Goal: Information Seeking & Learning: Learn about a topic

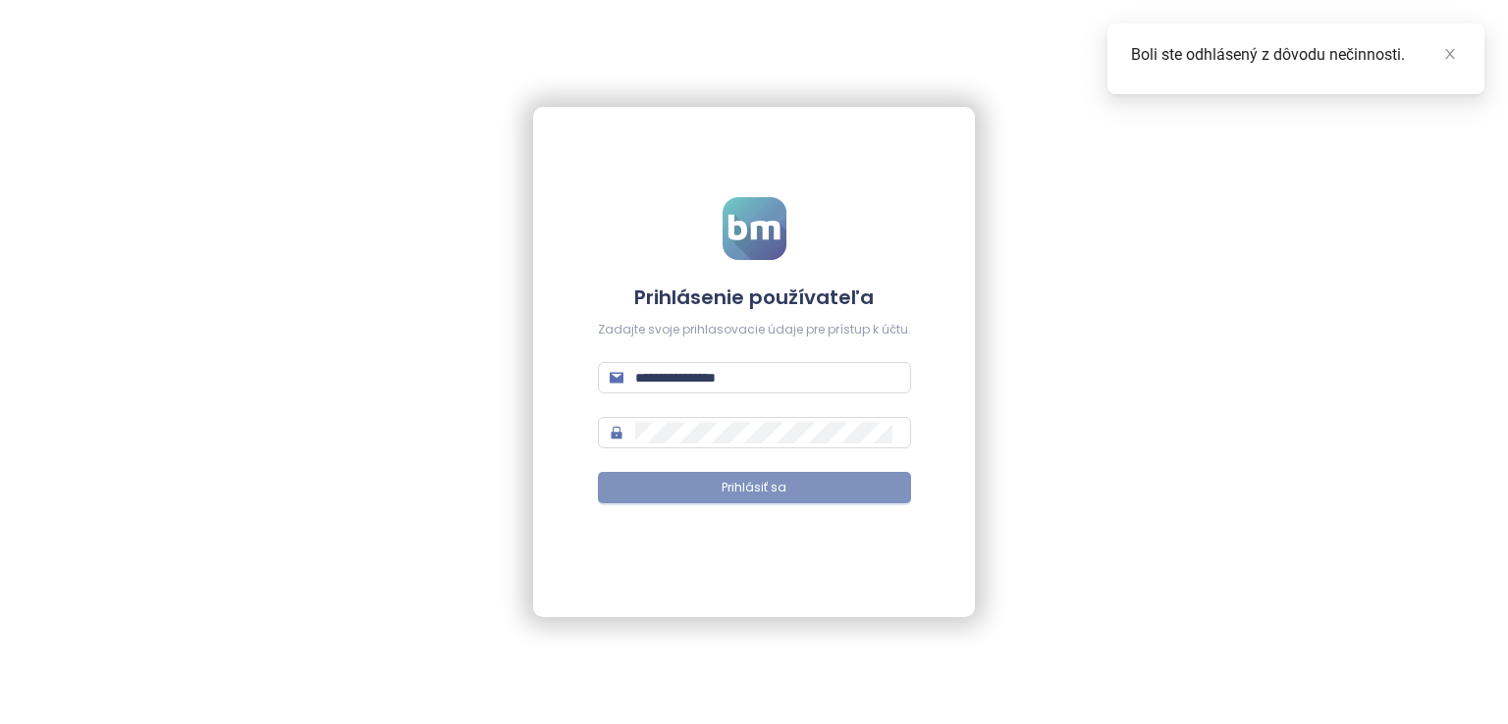
click at [840, 500] on button "Prihlásiť sa" at bounding box center [754, 487] width 313 height 31
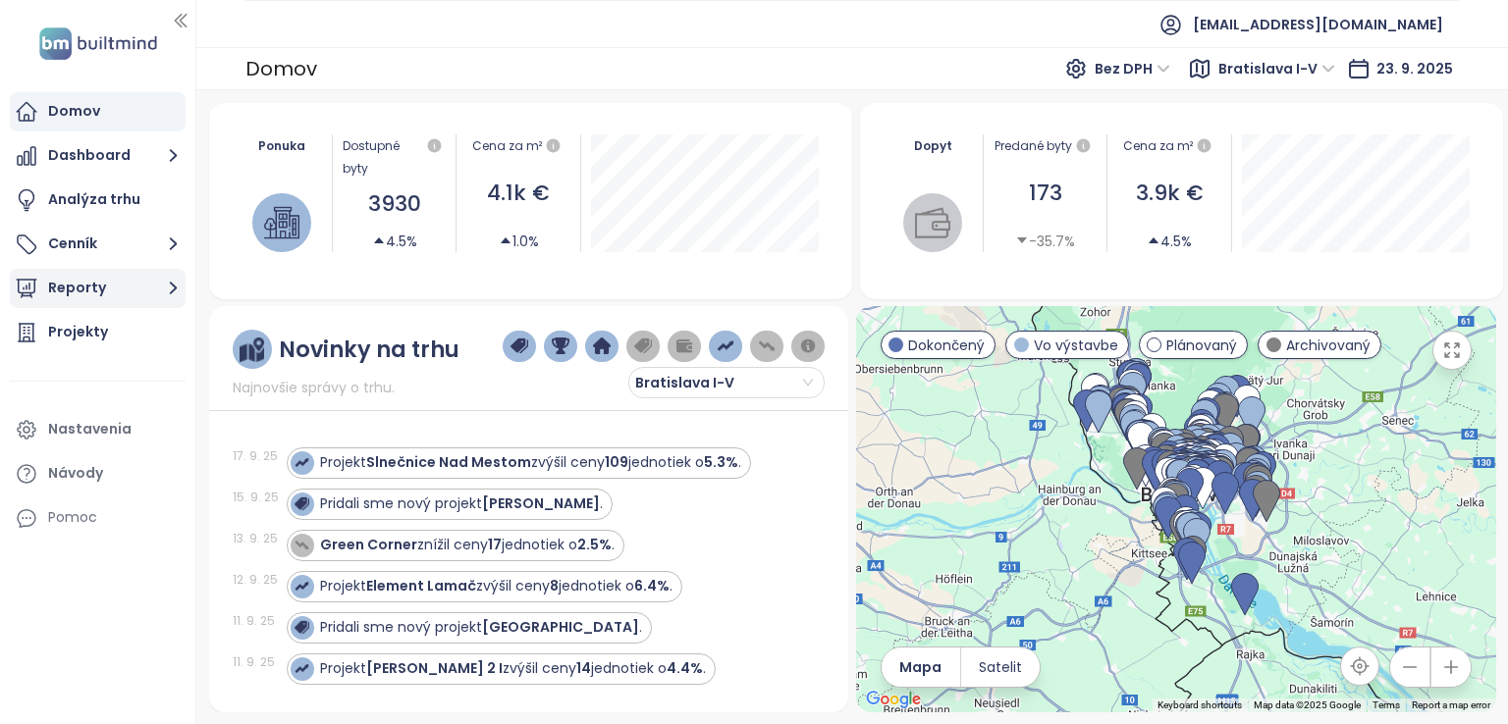
click at [160, 293] on button "Reporty" at bounding box center [98, 288] width 176 height 39
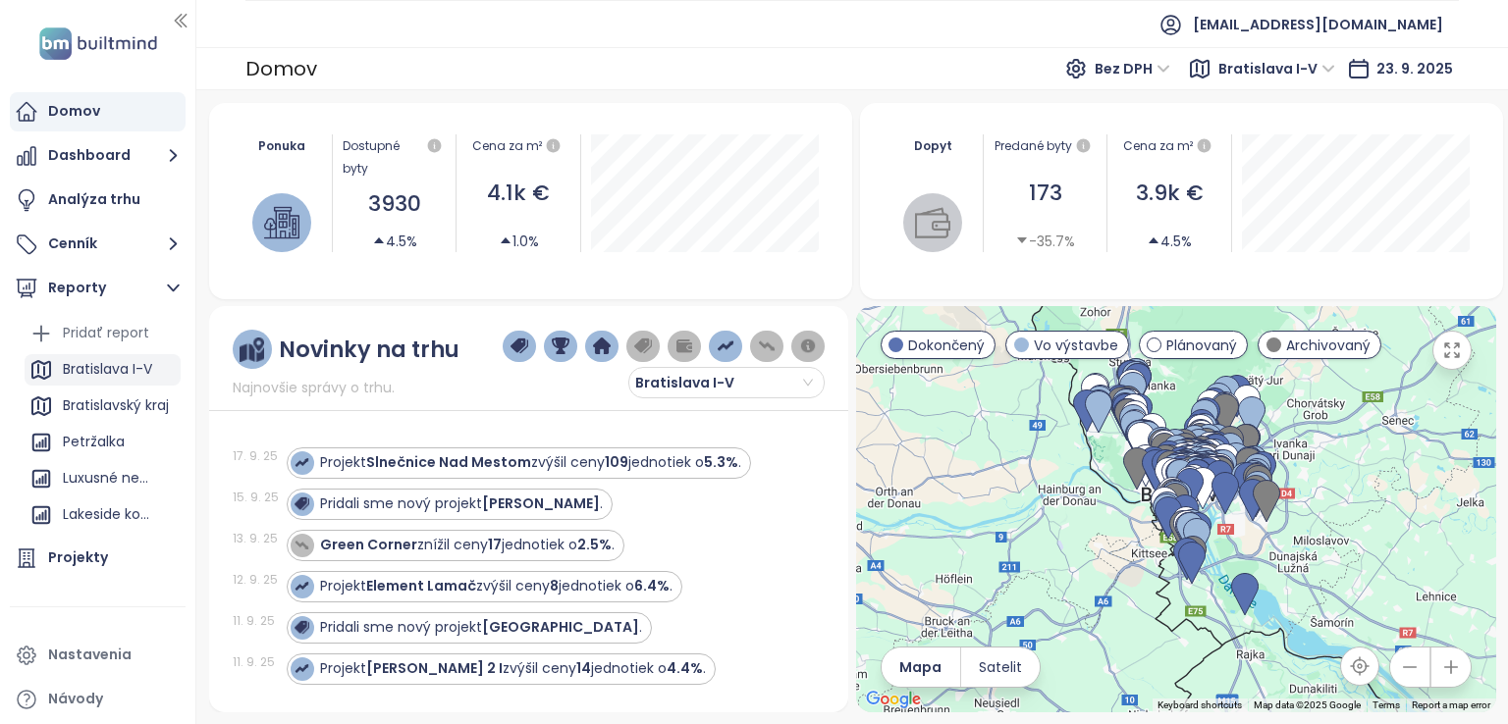
click at [108, 373] on div "Bratislava I-V" at bounding box center [107, 369] width 89 height 25
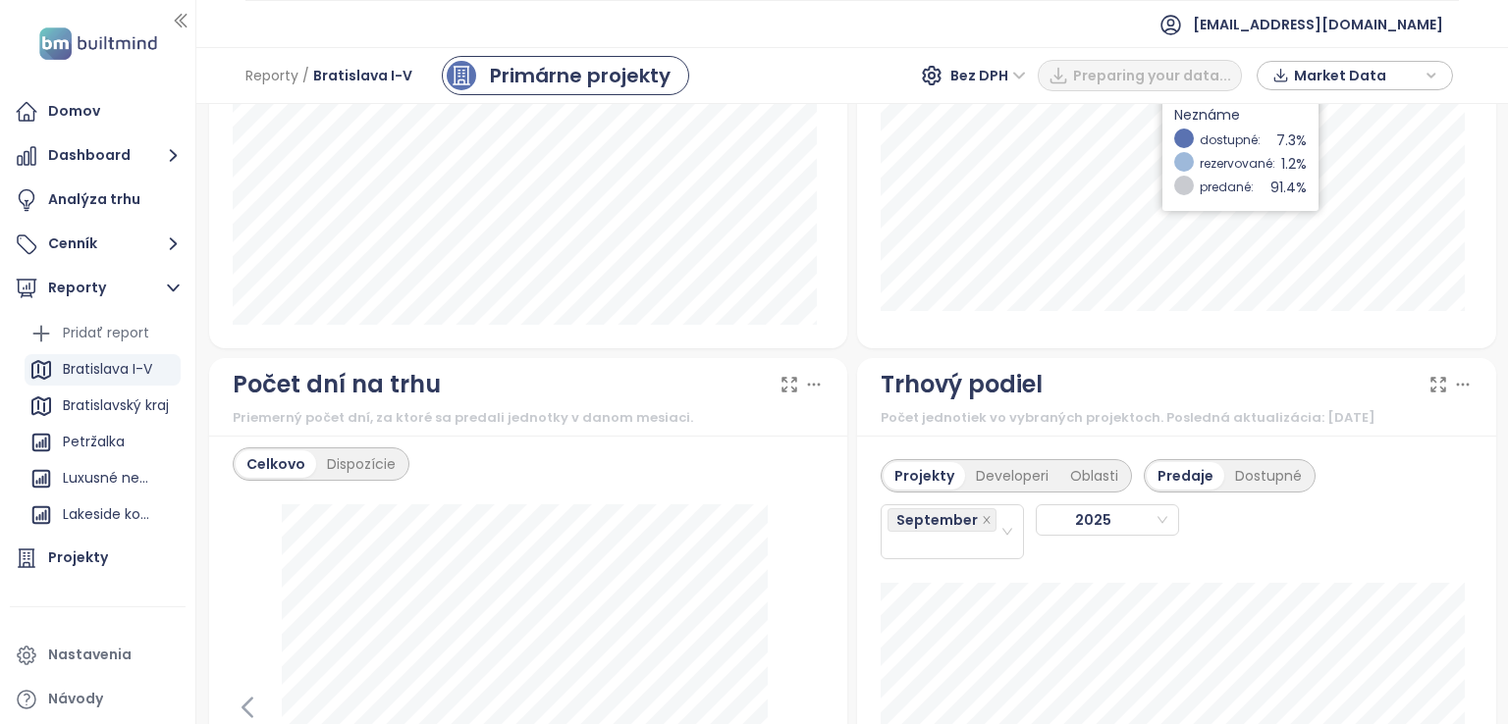
scroll to position [2356, 0]
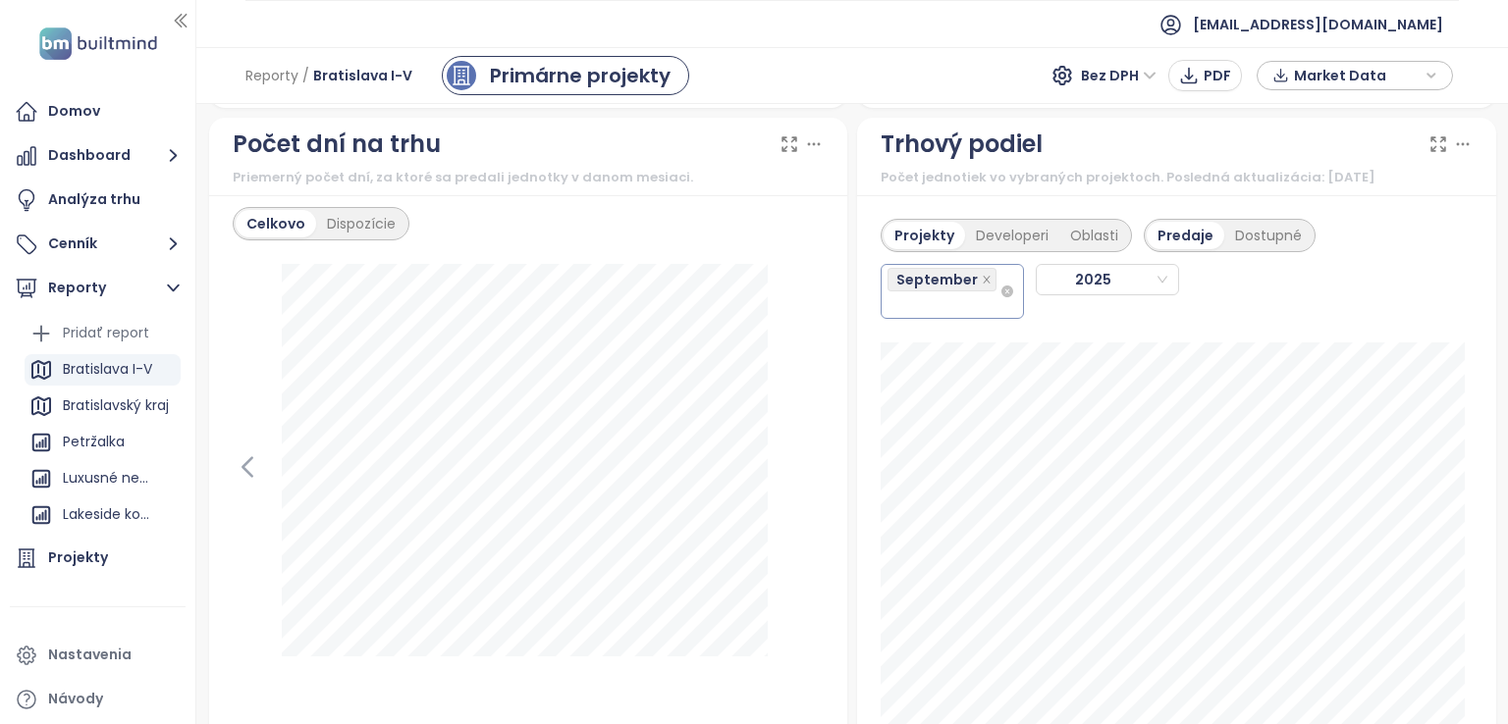
click at [978, 317] on div "September" at bounding box center [943, 291] width 112 height 51
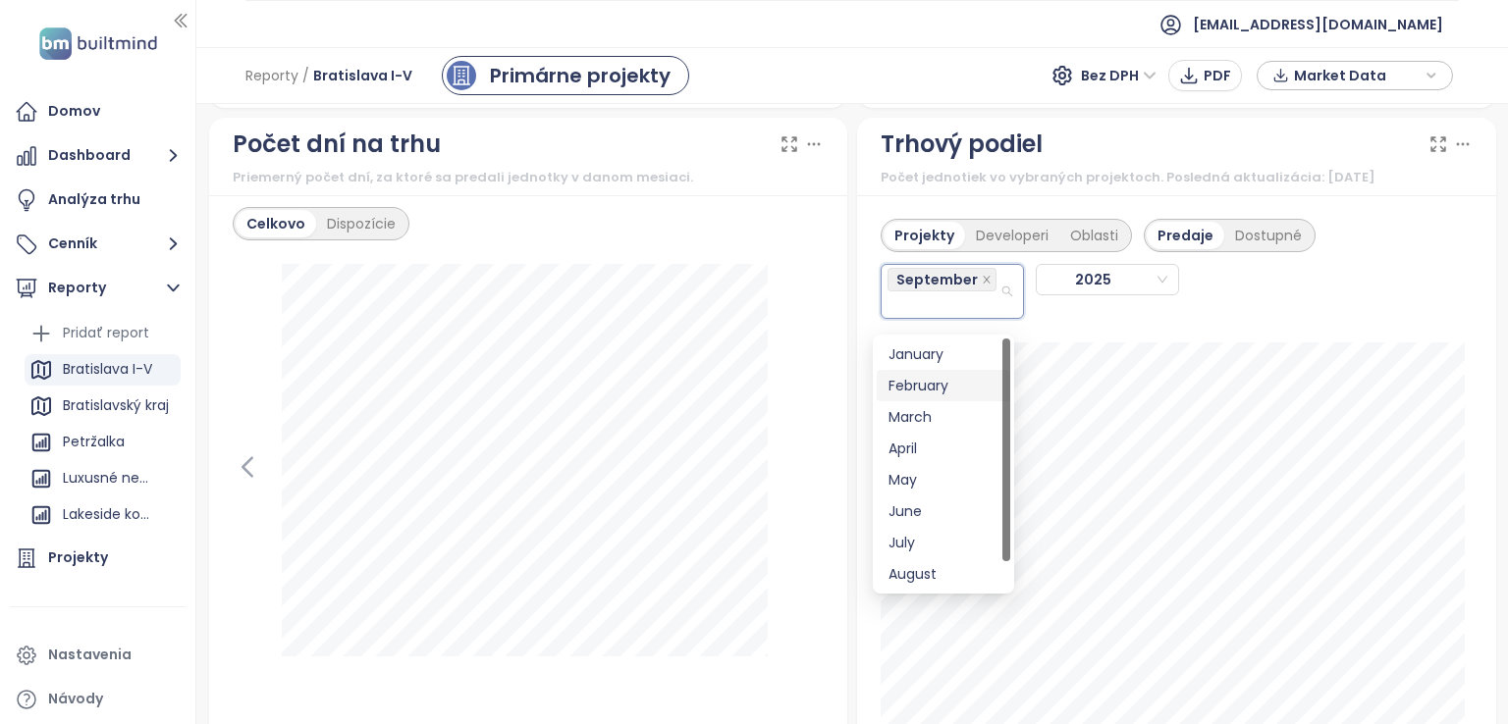
click at [963, 390] on div "February" at bounding box center [943, 386] width 110 height 22
click at [954, 353] on div "January" at bounding box center [943, 358] width 110 height 22
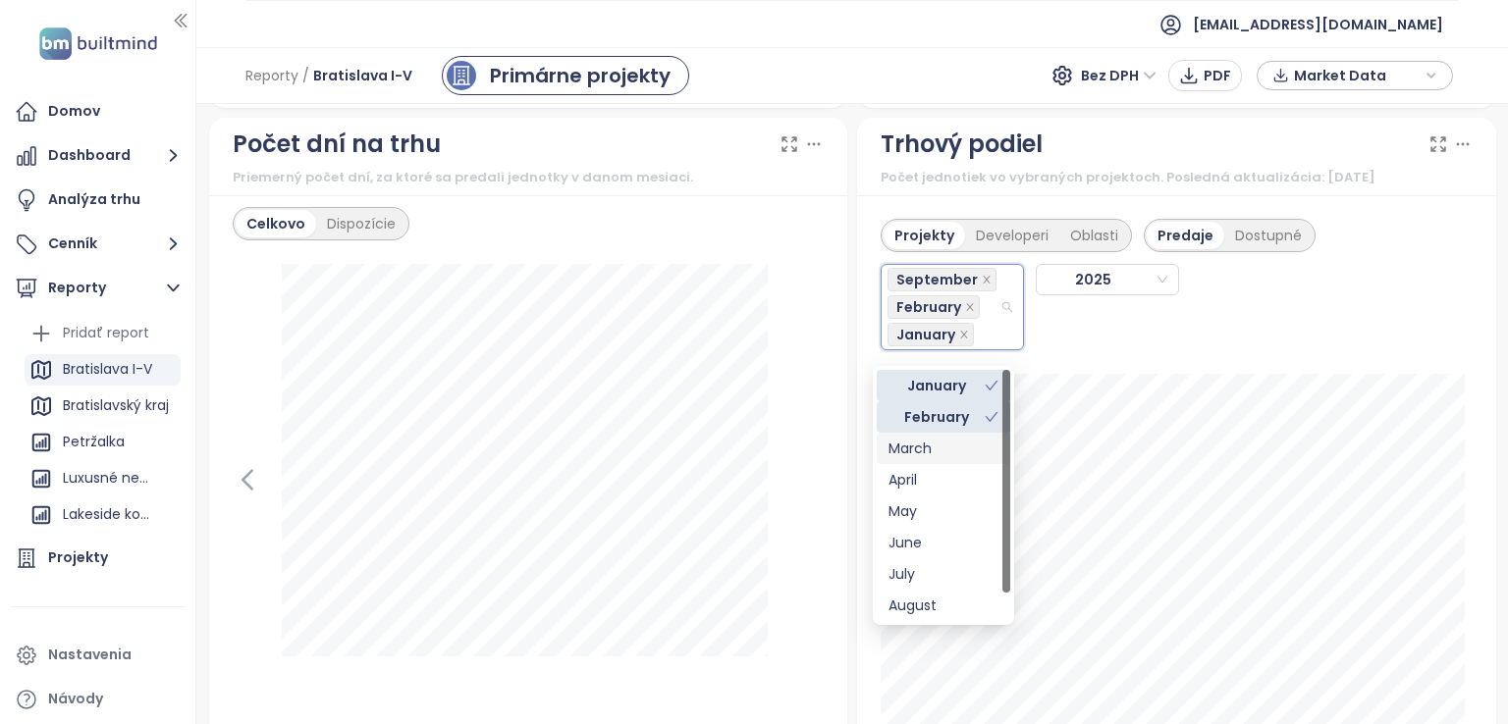
click at [936, 450] on div "March" at bounding box center [943, 449] width 110 height 22
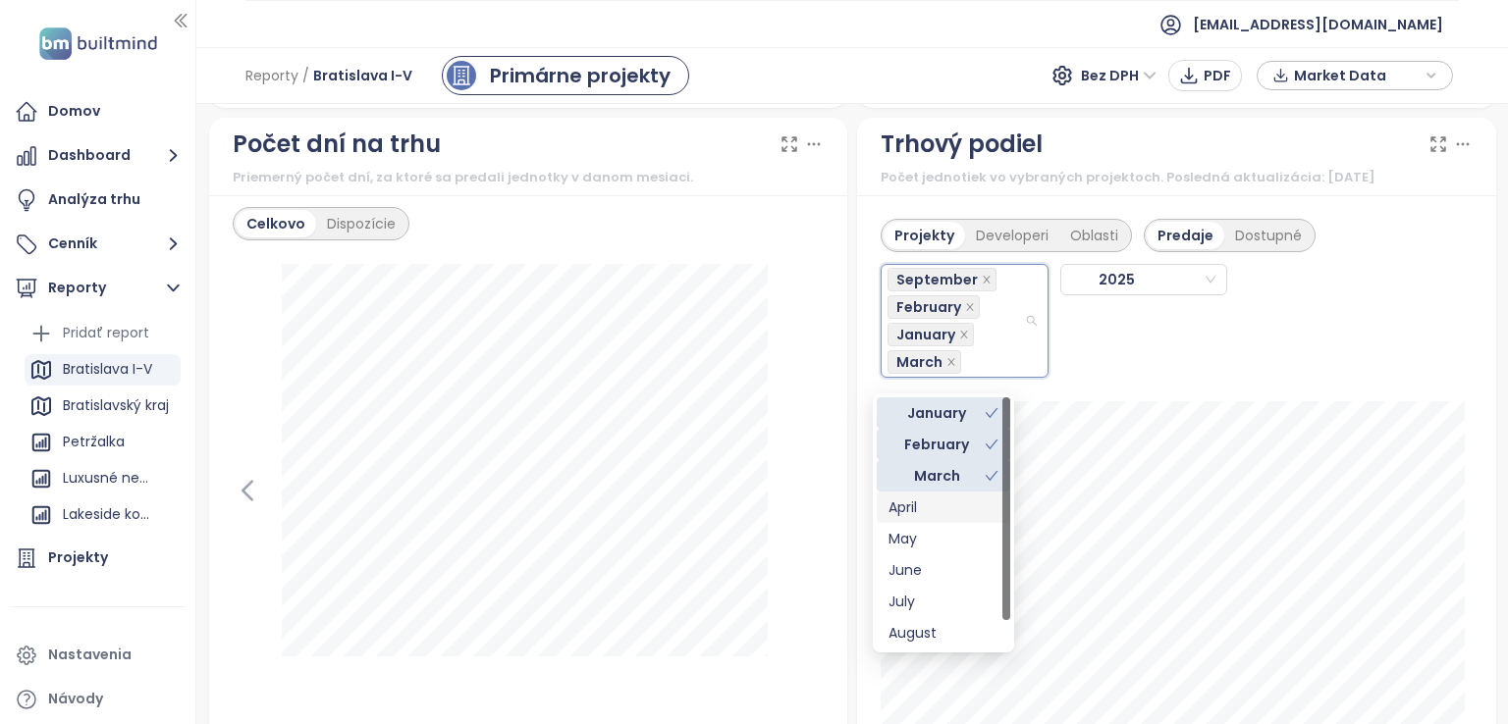
click at [921, 513] on div "April" at bounding box center [943, 508] width 110 height 22
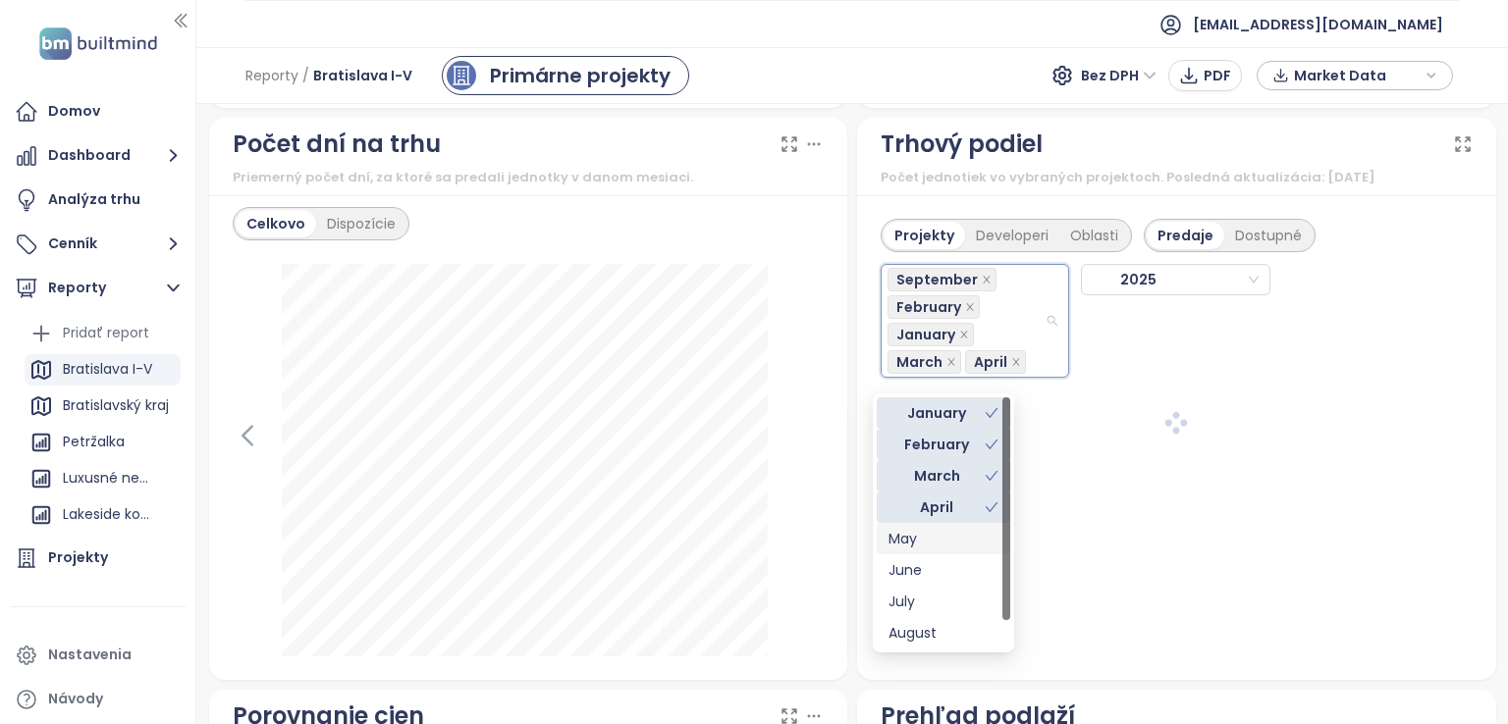
click at [914, 545] on div "May" at bounding box center [943, 539] width 110 height 22
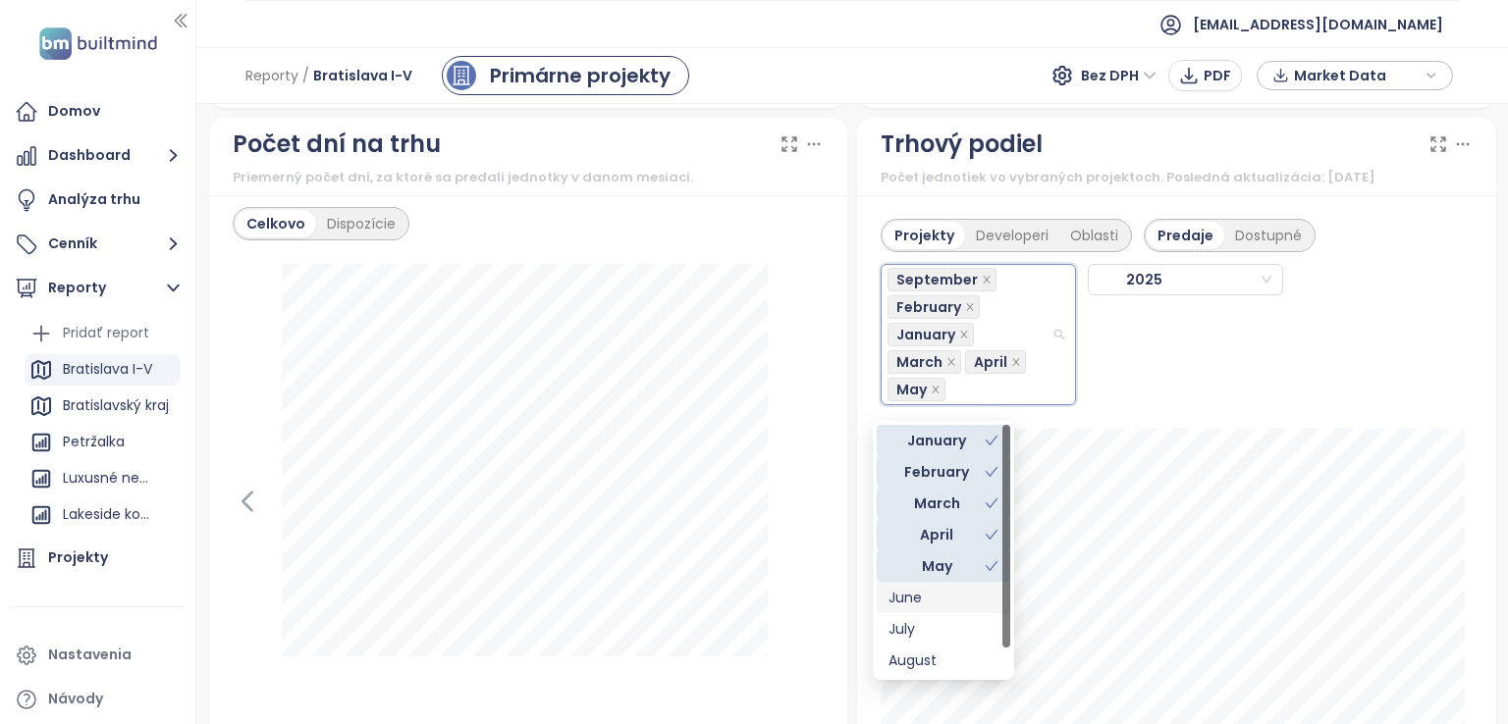
click at [907, 610] on div "June" at bounding box center [943, 597] width 133 height 31
click at [907, 633] on div "July" at bounding box center [943, 629] width 110 height 22
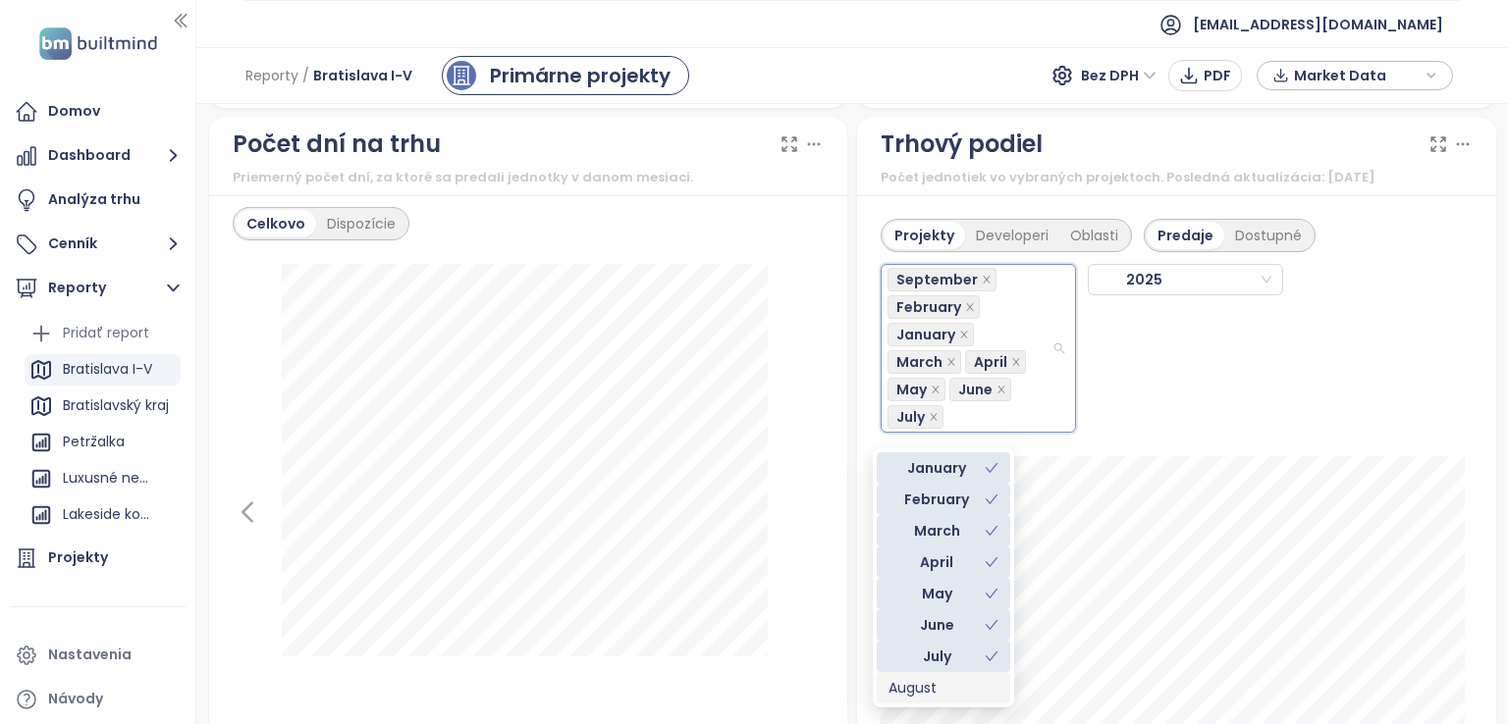
click at [910, 684] on div "August" at bounding box center [943, 688] width 110 height 22
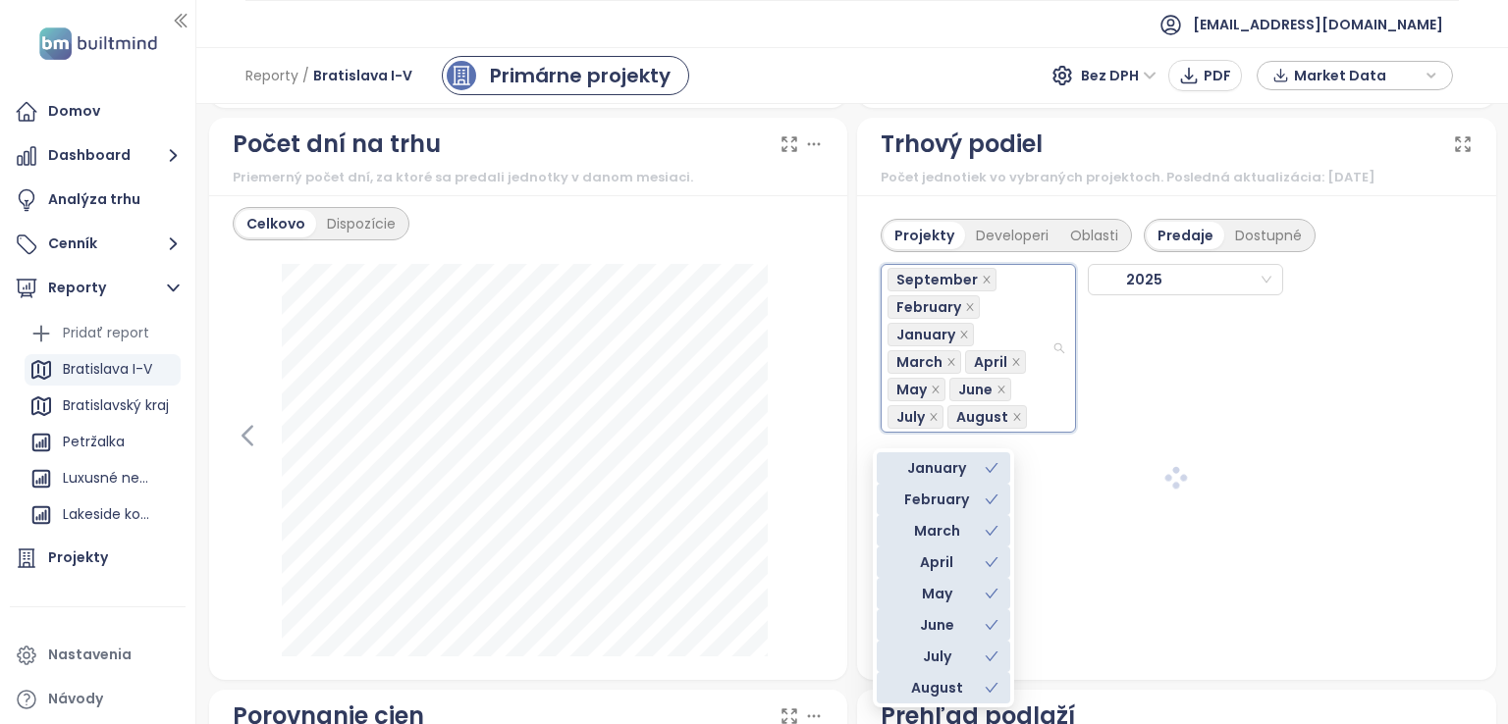
scroll to position [31, 0]
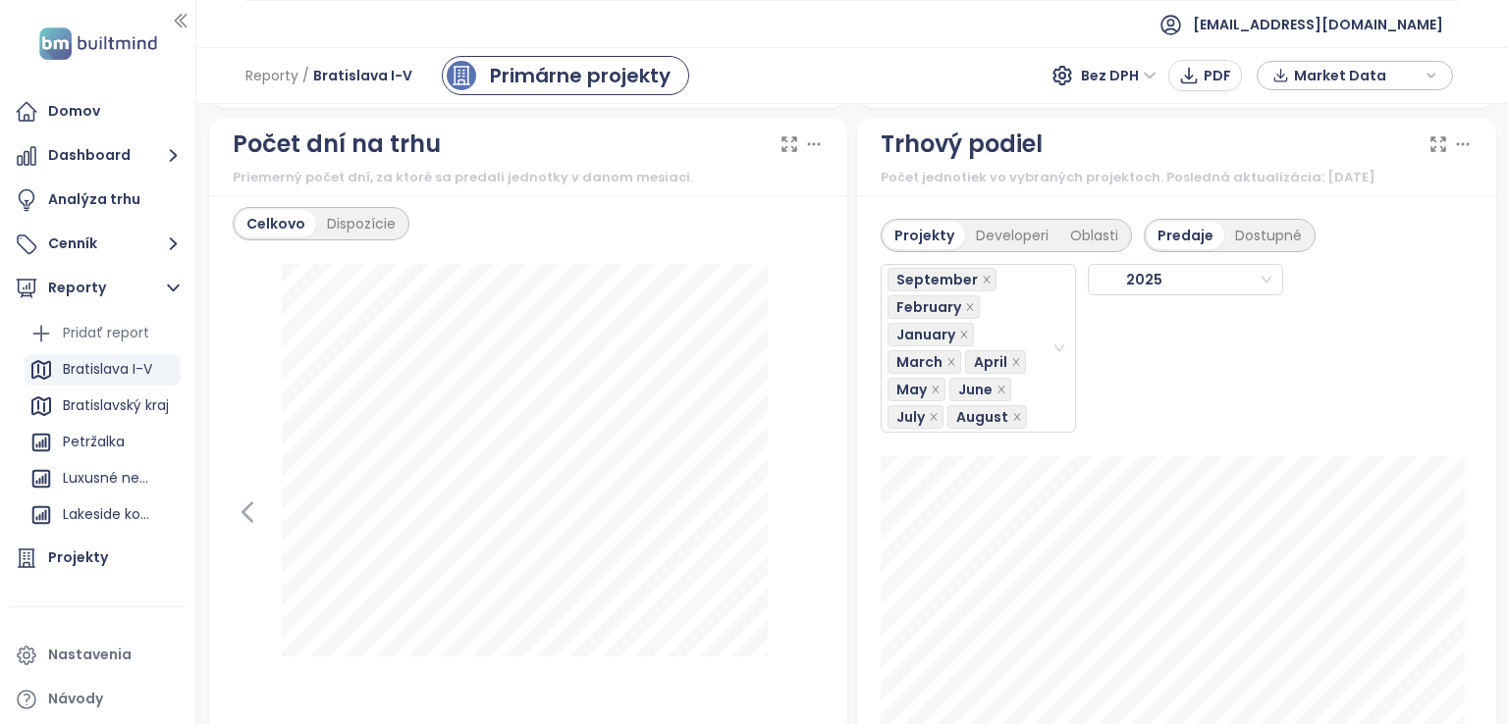
drag, startPoint x: 1270, startPoint y: 395, endPoint x: 1201, endPoint y: 458, distance: 93.8
click at [1269, 395] on div "September February January March April May June July August 2025" at bounding box center [1176, 342] width 592 height 181
click at [1001, 236] on div "Developeri" at bounding box center [1012, 235] width 94 height 27
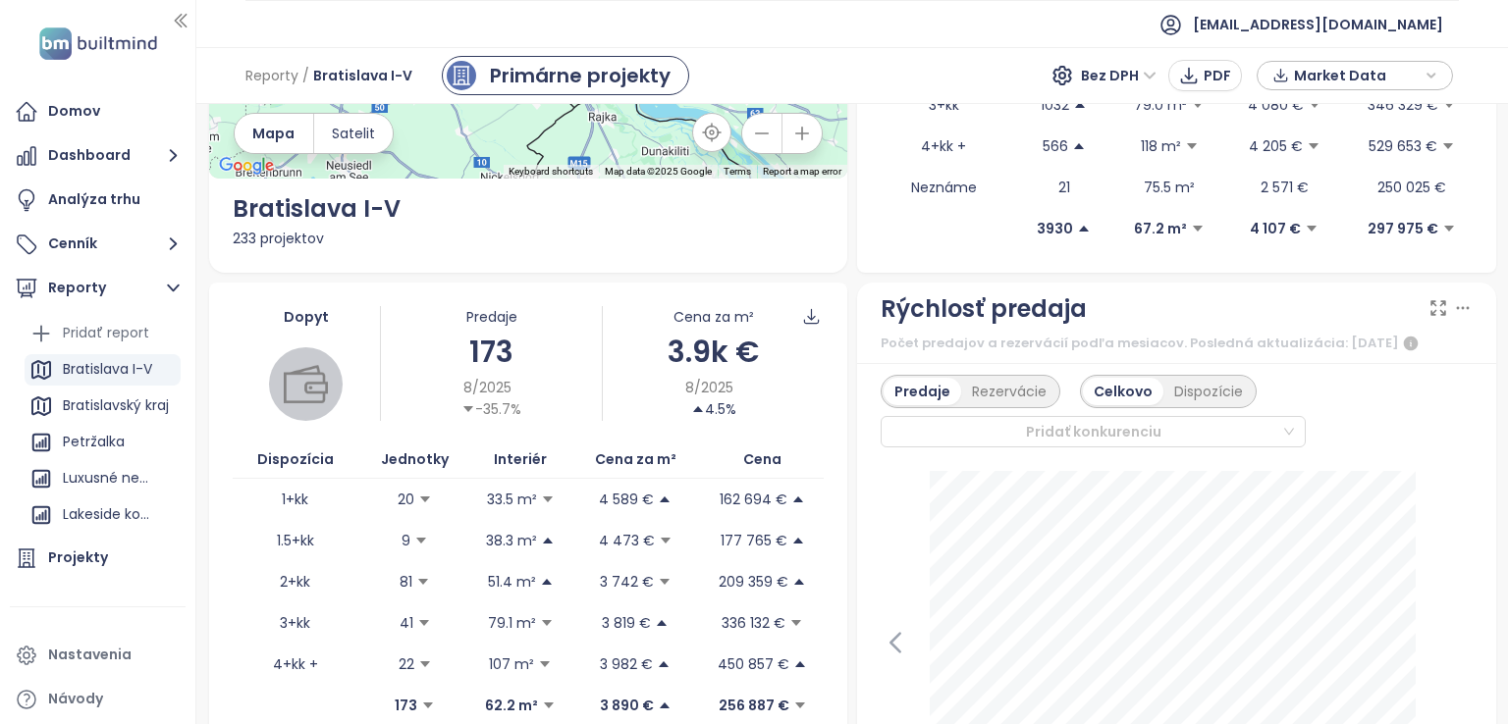
scroll to position [0, 0]
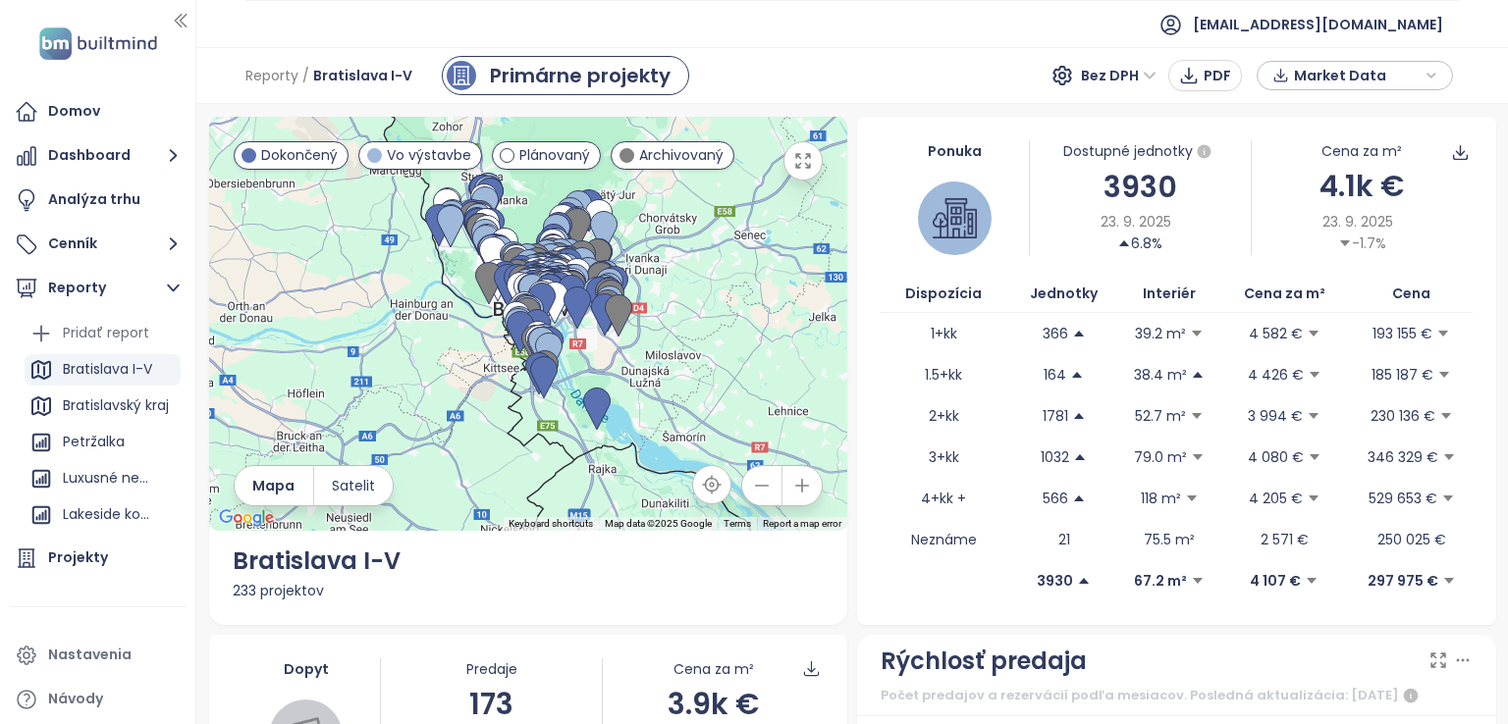
click at [943, 209] on img at bounding box center [955, 218] width 44 height 44
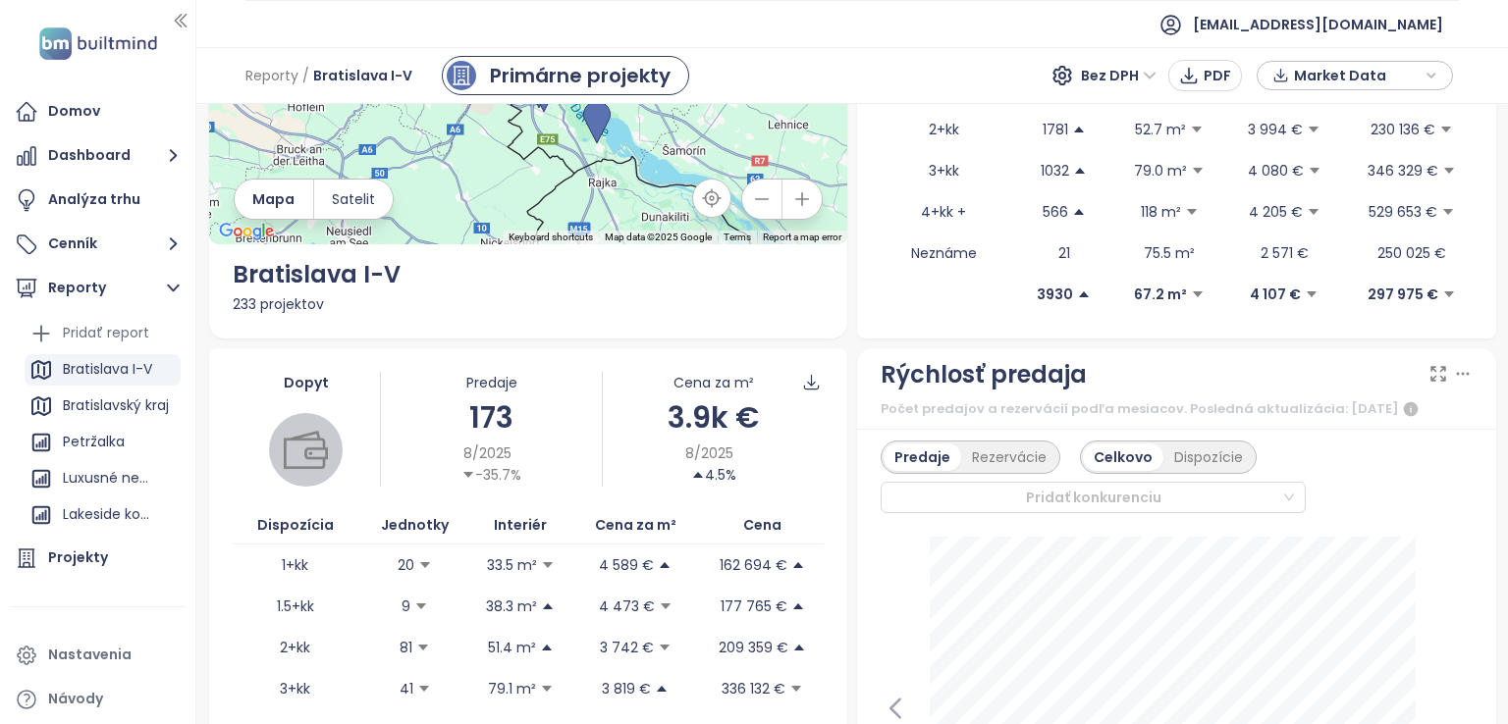
scroll to position [294, 0]
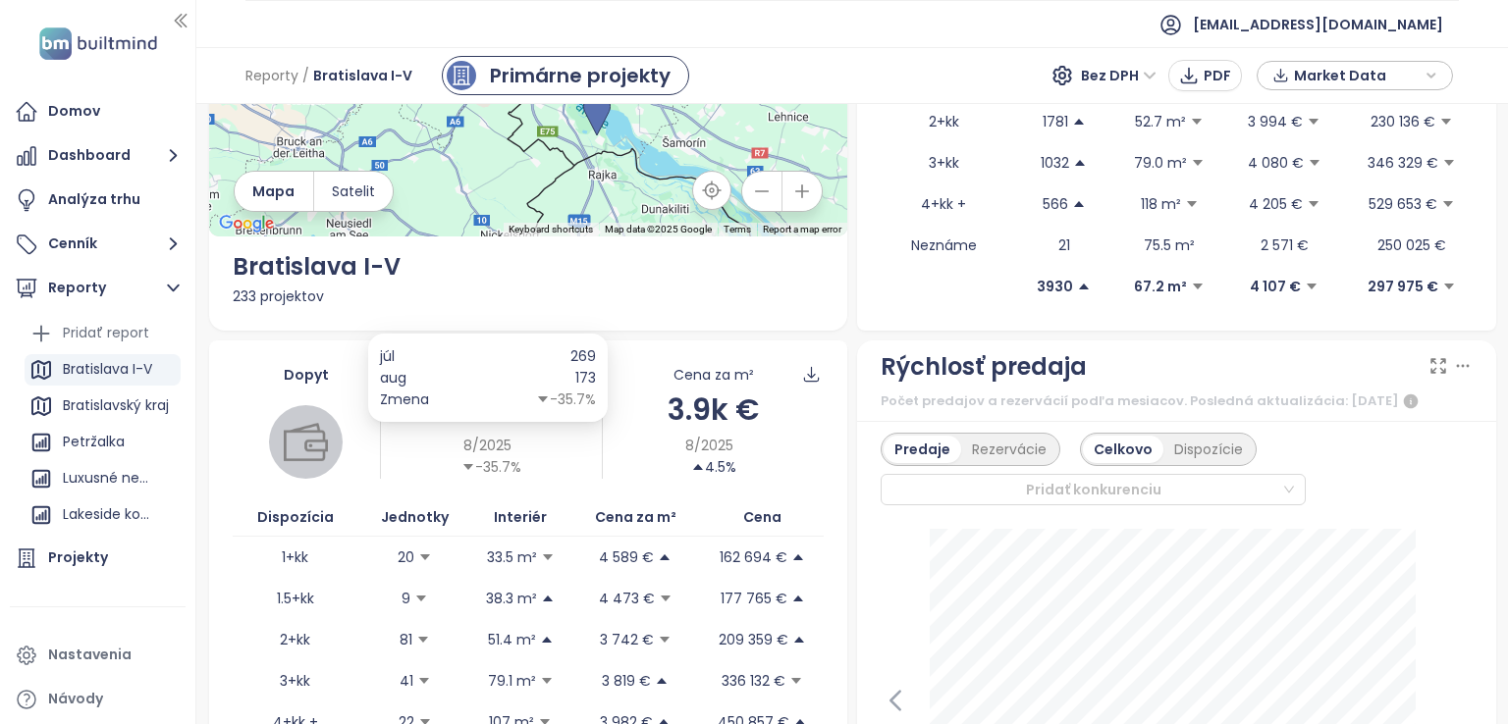
click at [462, 475] on div "-35.7%" at bounding box center [491, 467] width 60 height 22
click at [304, 434] on img at bounding box center [306, 442] width 44 height 44
click at [804, 373] on icon at bounding box center [811, 374] width 14 height 14
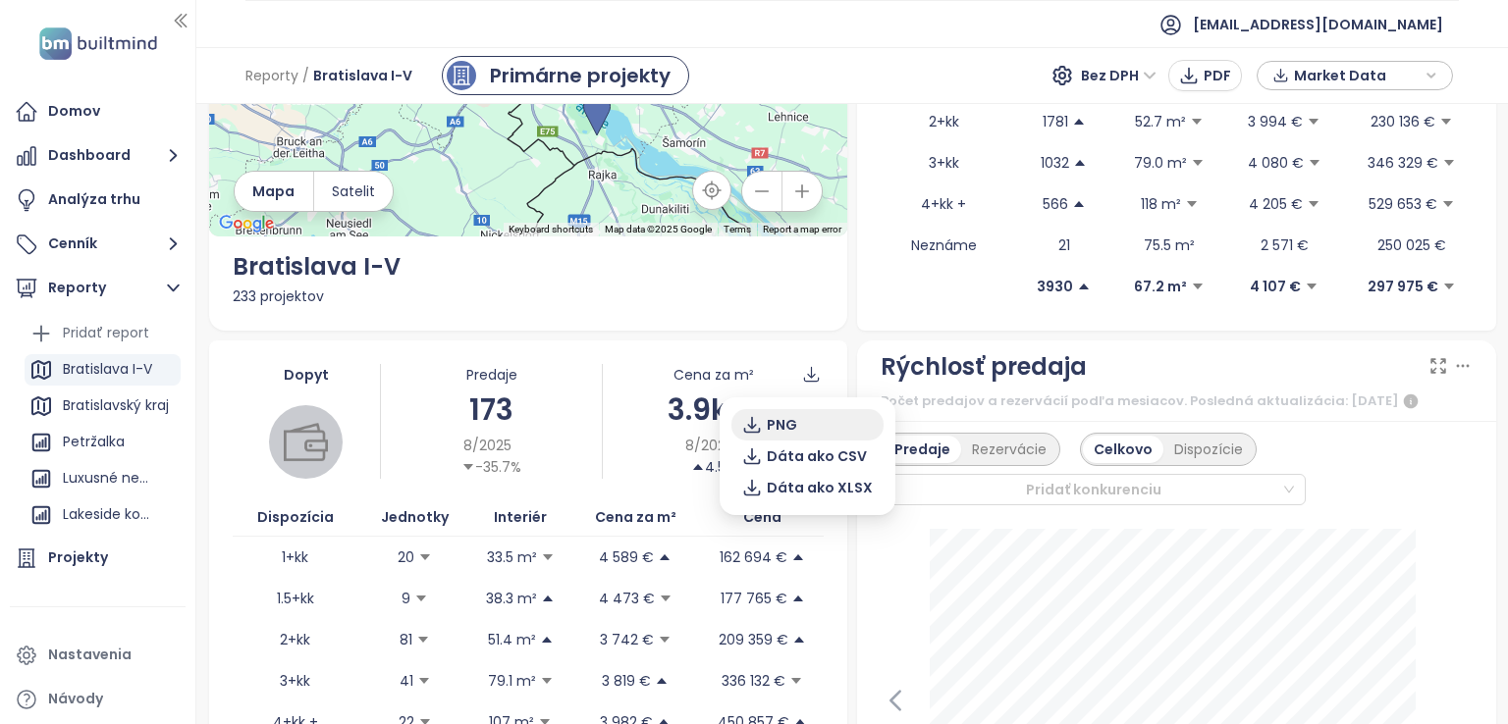
click at [813, 430] on button "PNG" at bounding box center [807, 424] width 152 height 31
click at [802, 374] on icon at bounding box center [811, 374] width 19 height 19
click at [798, 456] on span "Dáta ako CSV" at bounding box center [817, 457] width 100 height 22
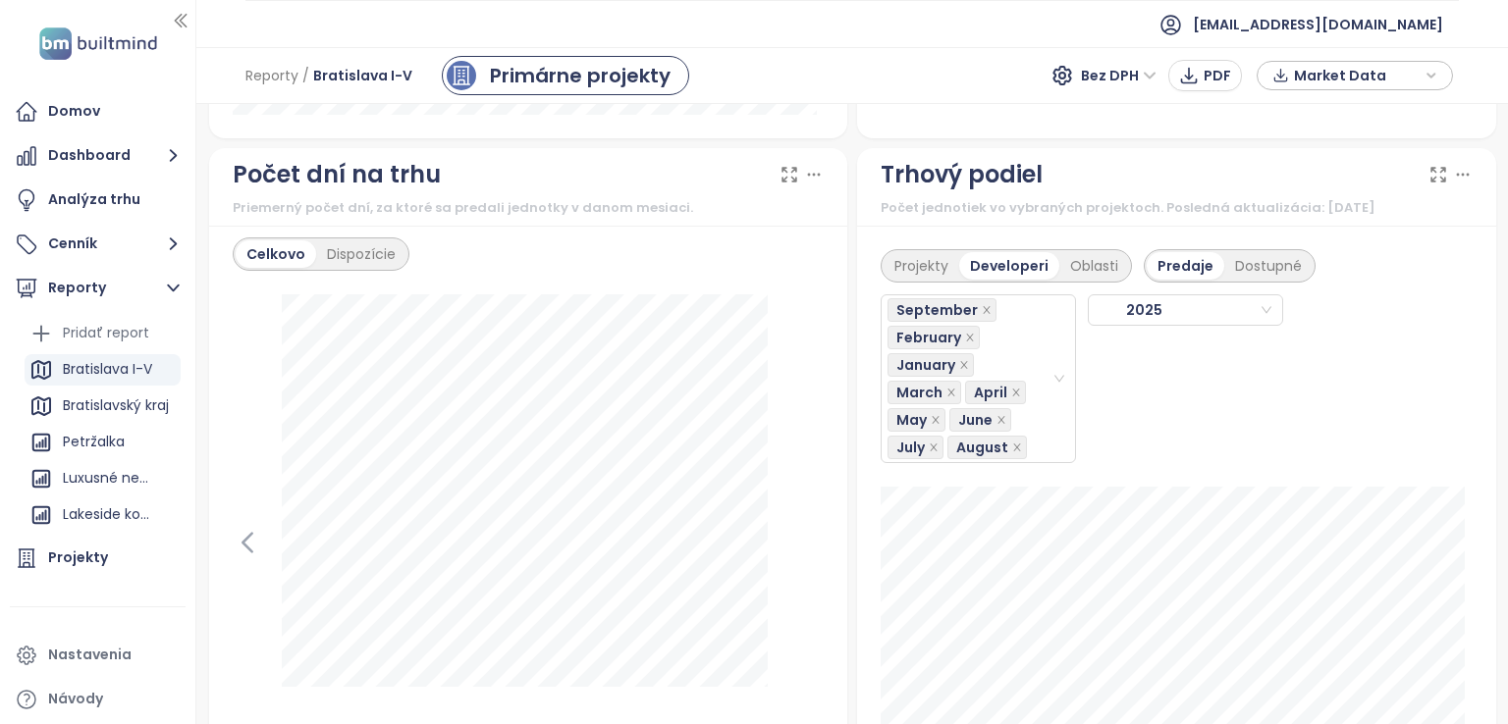
scroll to position [2356, 0]
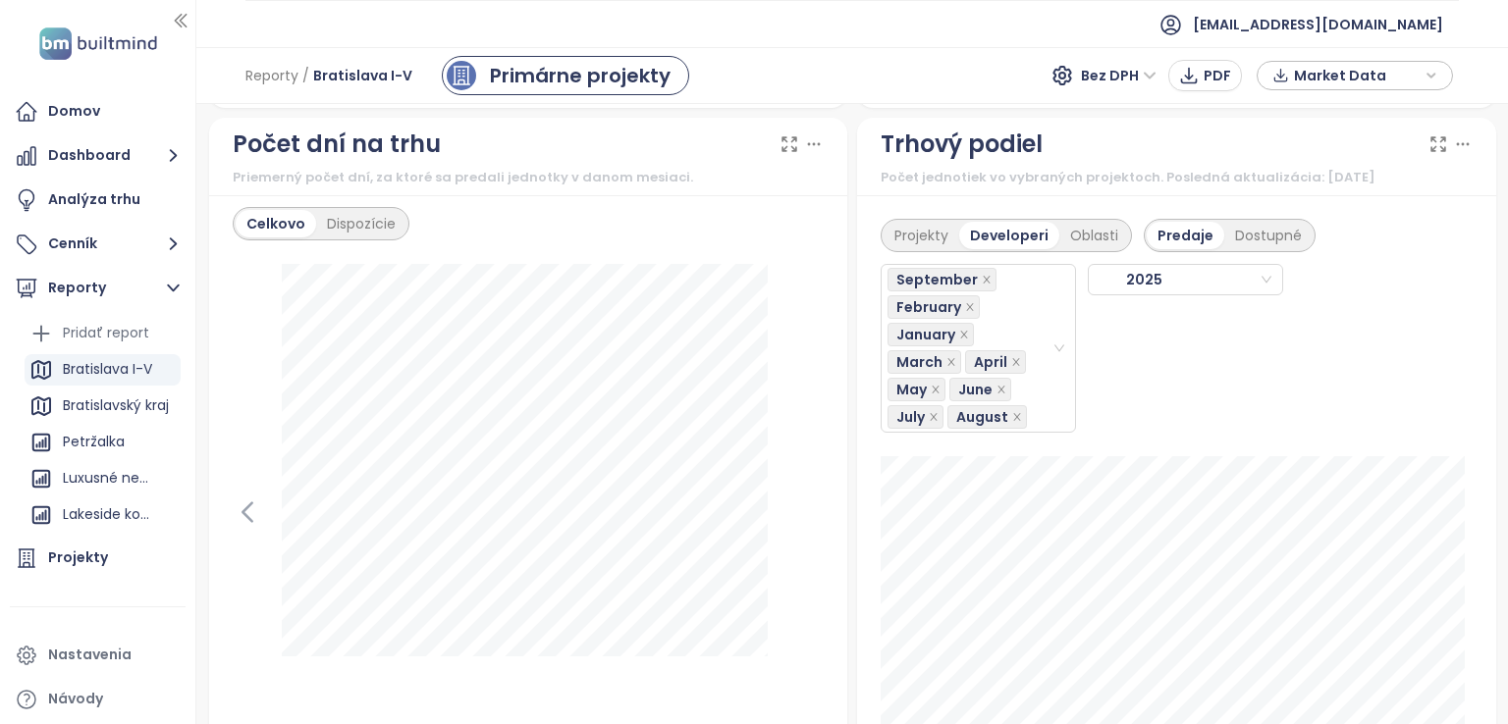
click at [1457, 144] on icon at bounding box center [1462, 143] width 11 height 1
click at [1428, 154] on icon at bounding box center [1438, 144] width 20 height 20
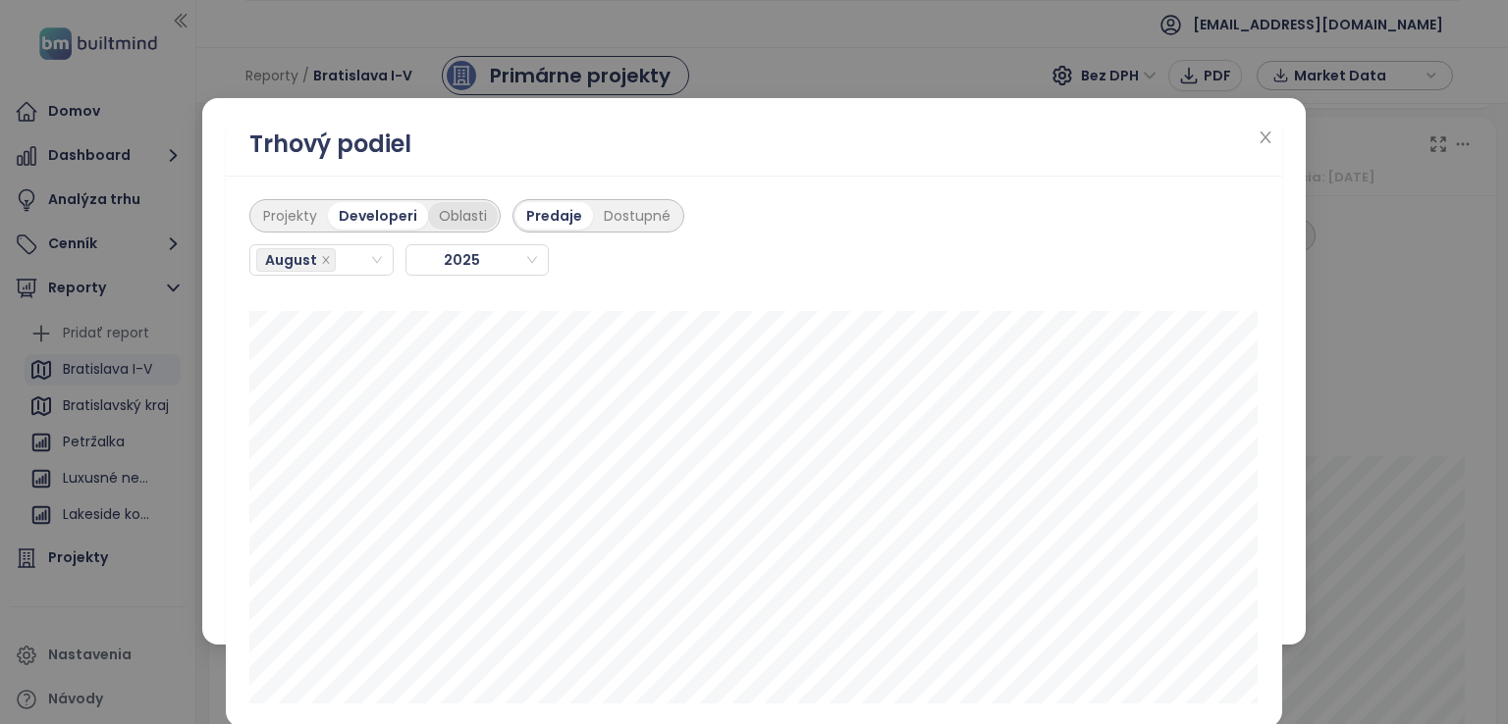
click at [463, 219] on div "Oblasti" at bounding box center [463, 215] width 70 height 27
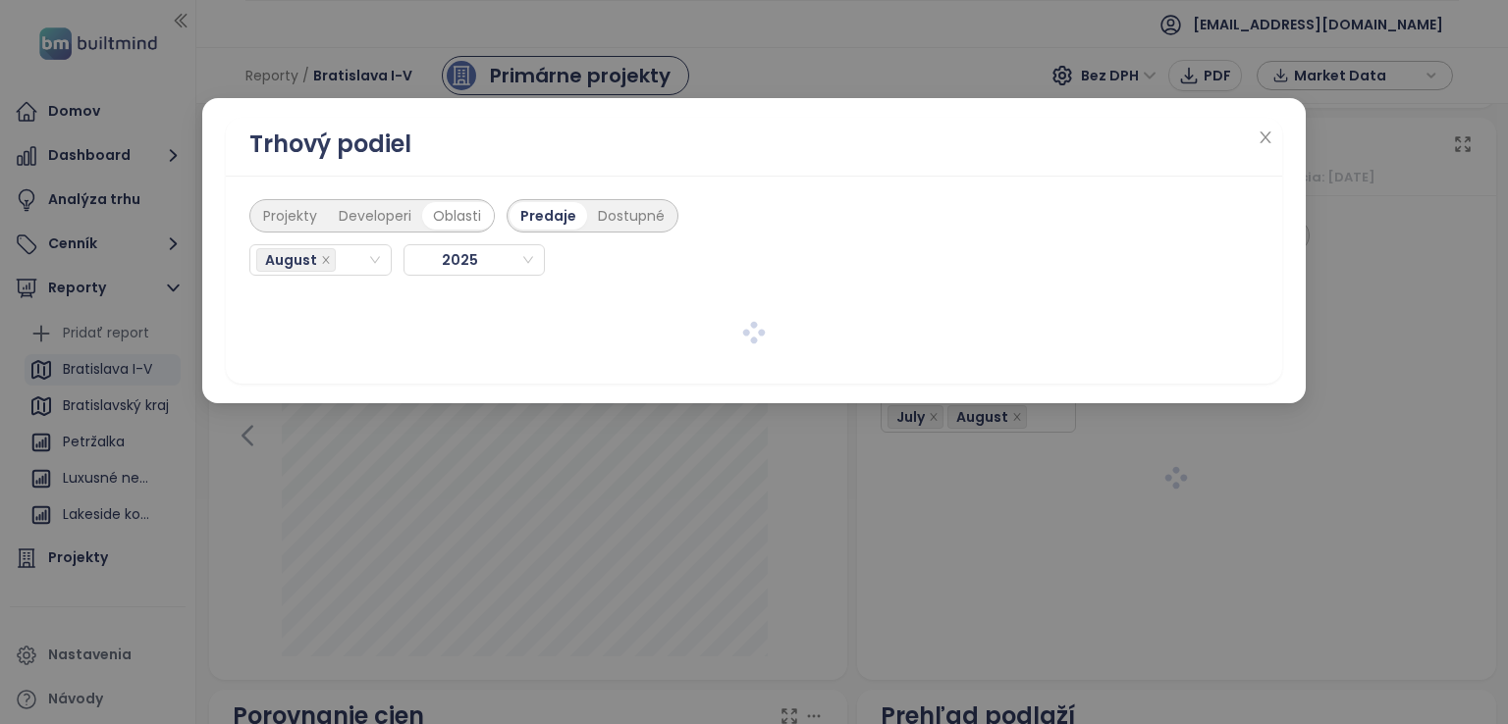
click at [399, 217] on div "Developeri" at bounding box center [375, 215] width 94 height 27
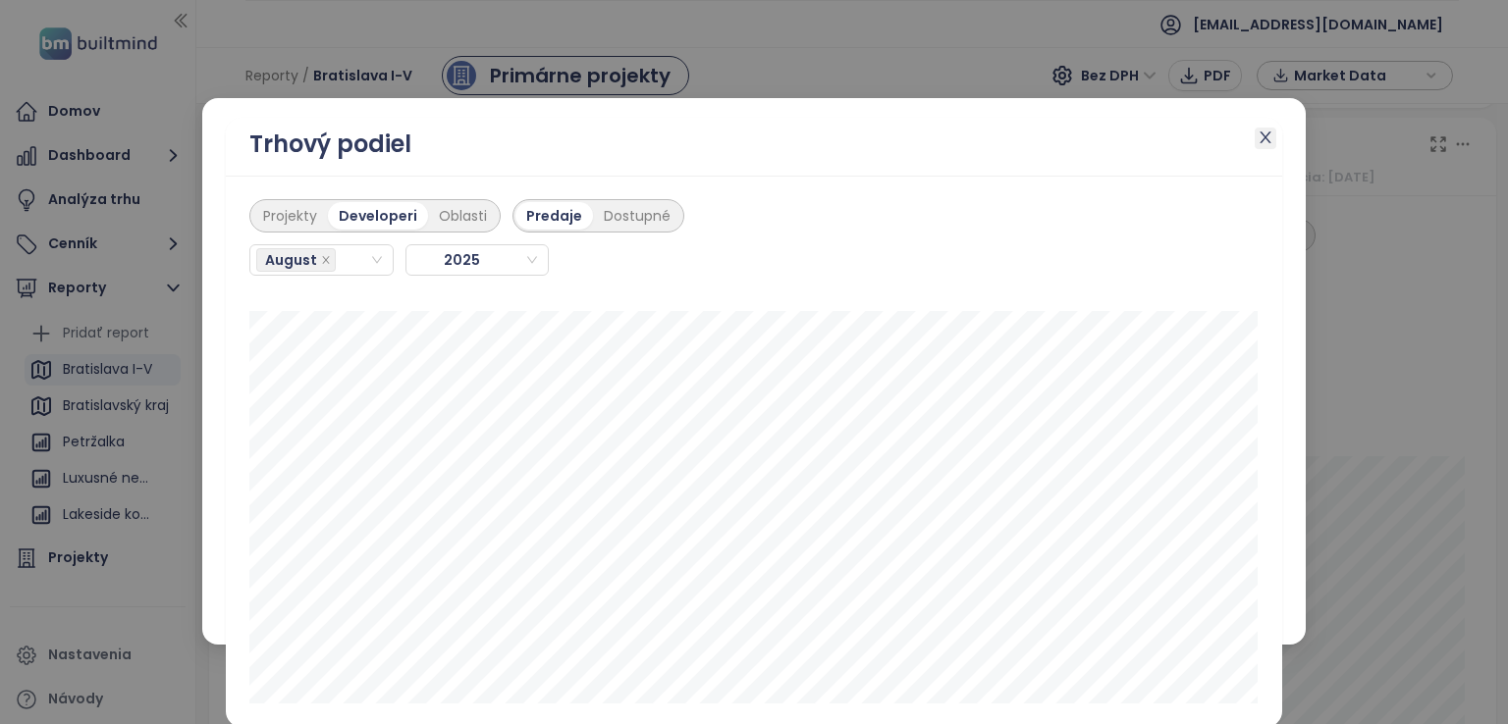
click at [1264, 137] on icon "close" at bounding box center [1265, 138] width 16 height 16
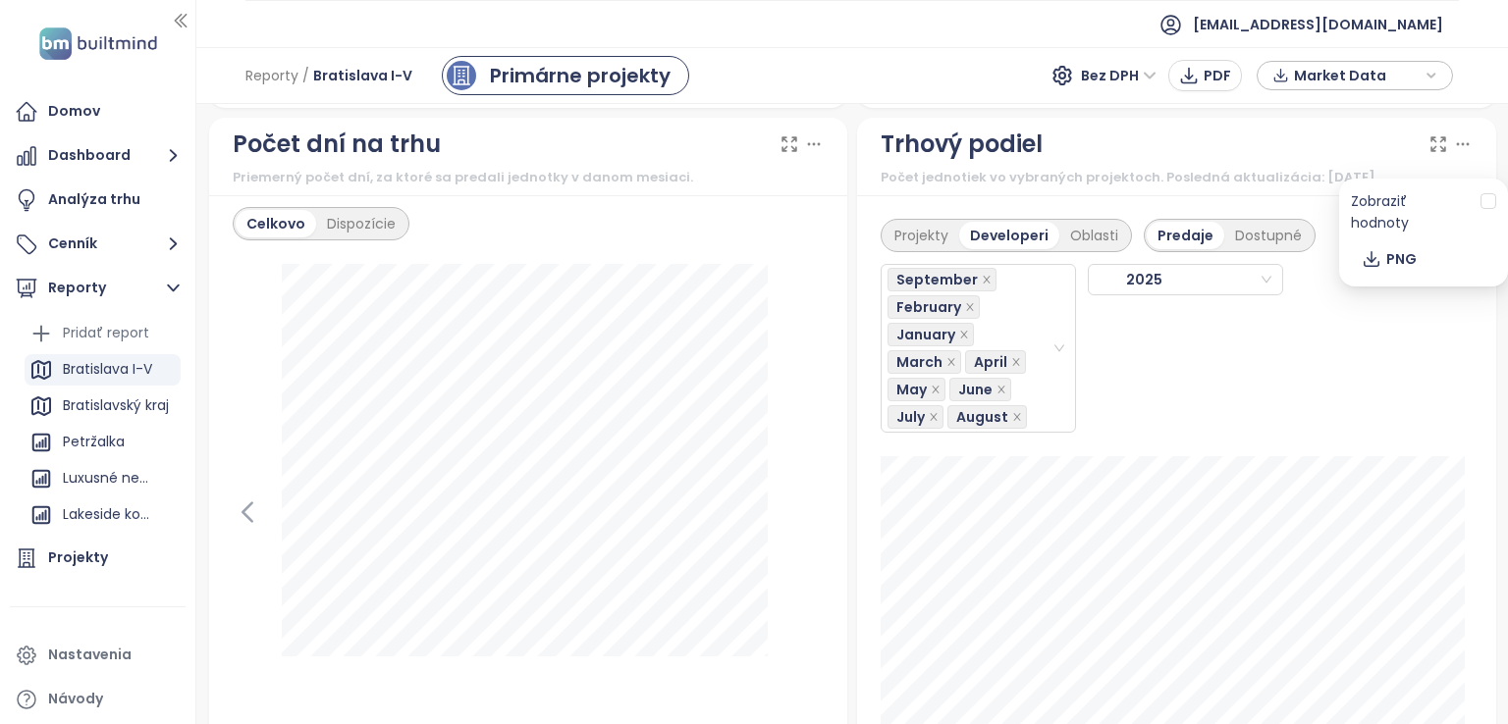
click at [1453, 154] on icon at bounding box center [1463, 144] width 20 height 20
click at [1409, 248] on span "PNG" at bounding box center [1401, 259] width 30 height 22
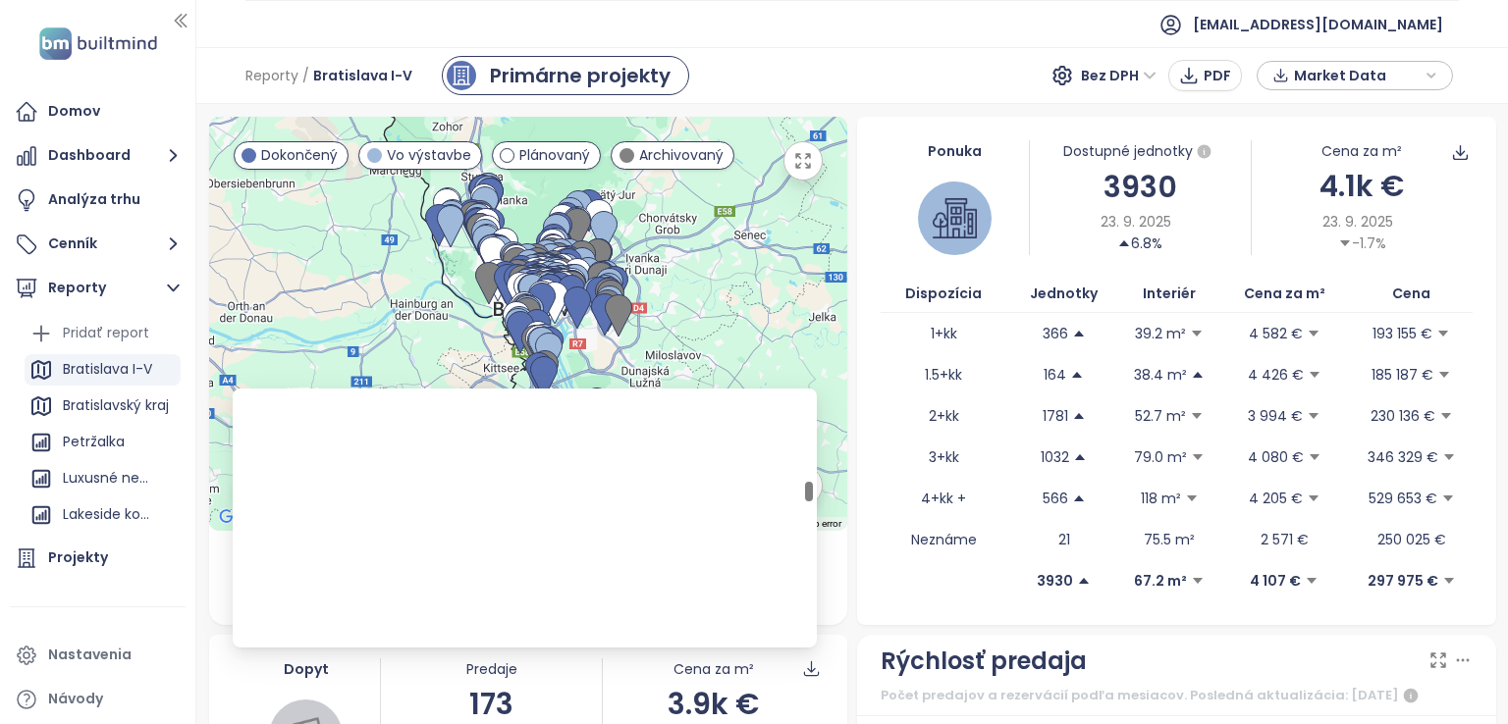
scroll to position [2745, 0]
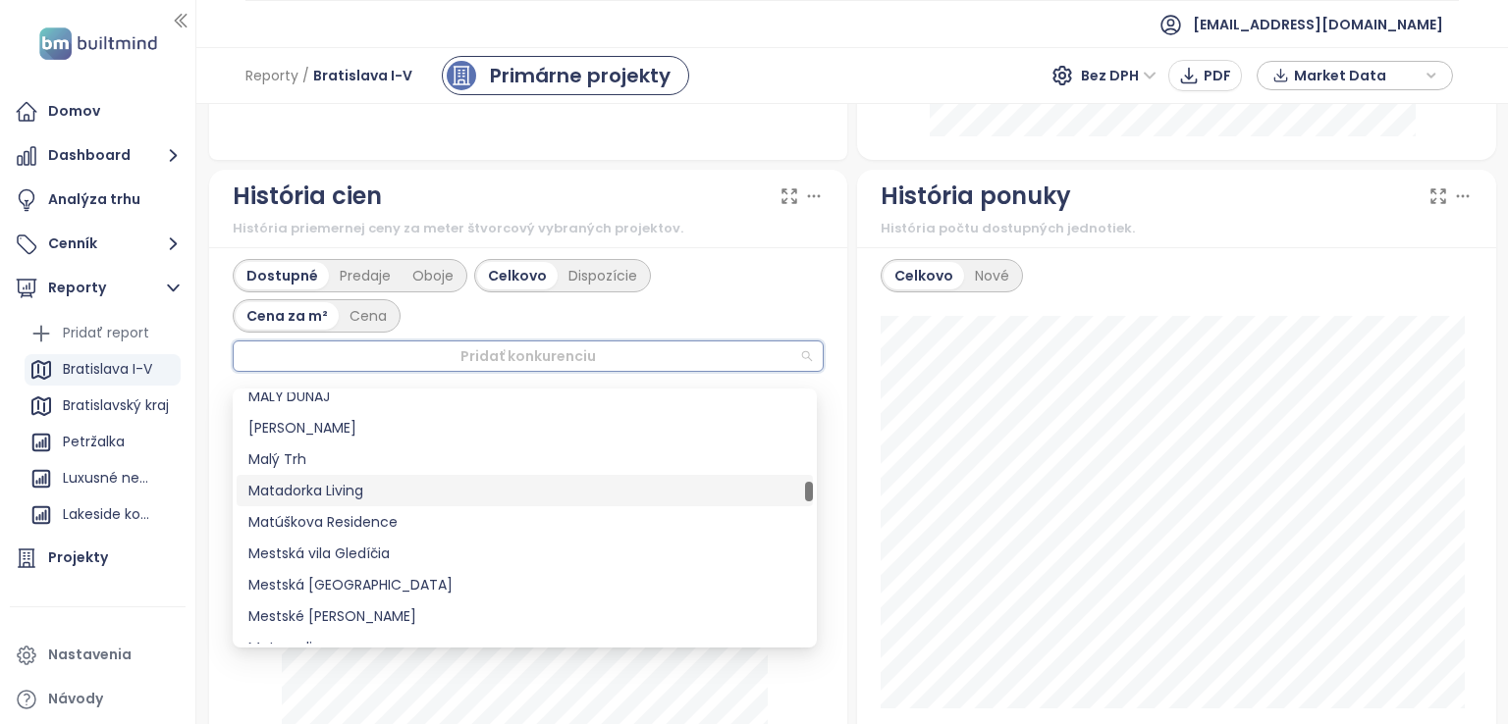
click at [385, 496] on div "Matadorka Living" at bounding box center [524, 491] width 553 height 22
click at [403, 491] on div "Matadorka Living" at bounding box center [524, 491] width 553 height 22
click at [306, 496] on div "Matadorka Living" at bounding box center [524, 491] width 553 height 22
click at [306, 494] on div "Matadorka Living" at bounding box center [524, 491] width 553 height 22
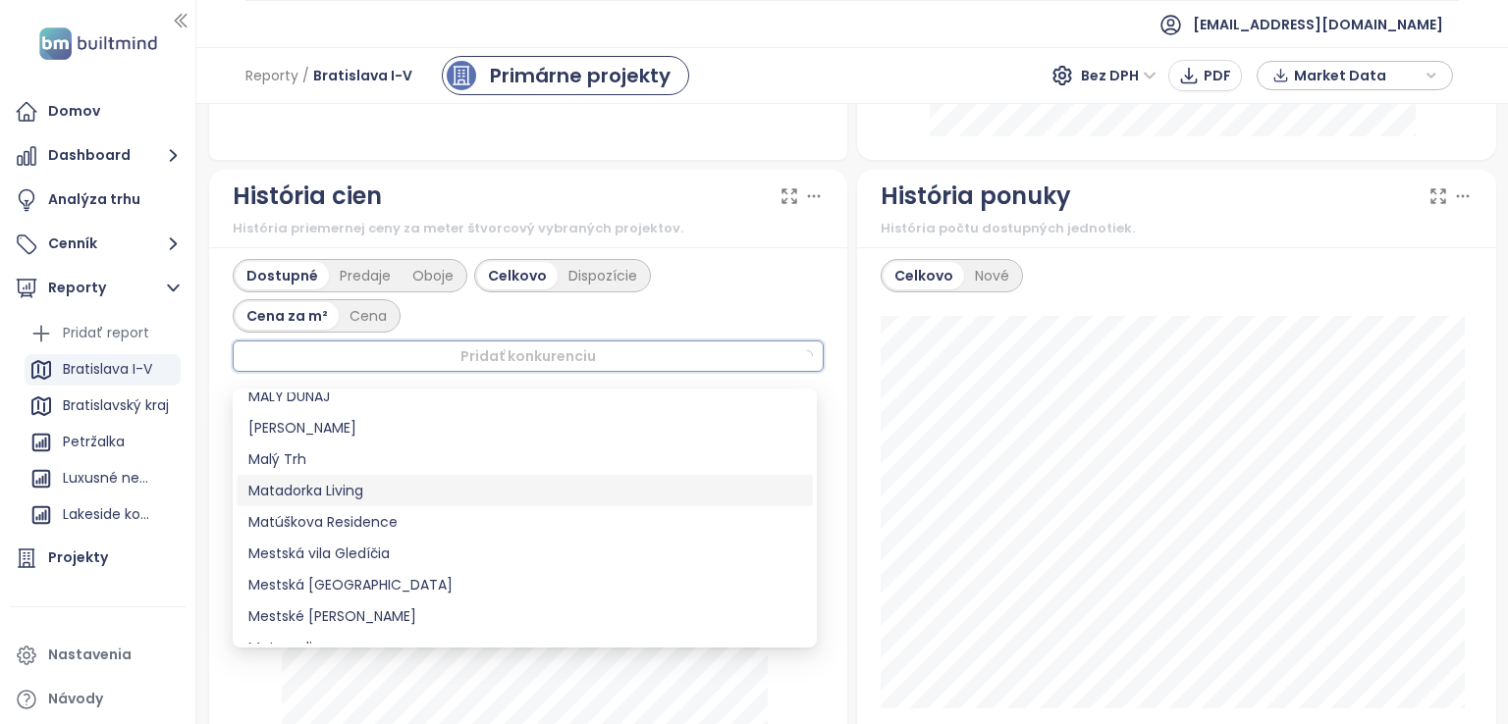
click at [306, 494] on div "Matadorka Living" at bounding box center [524, 491] width 553 height 22
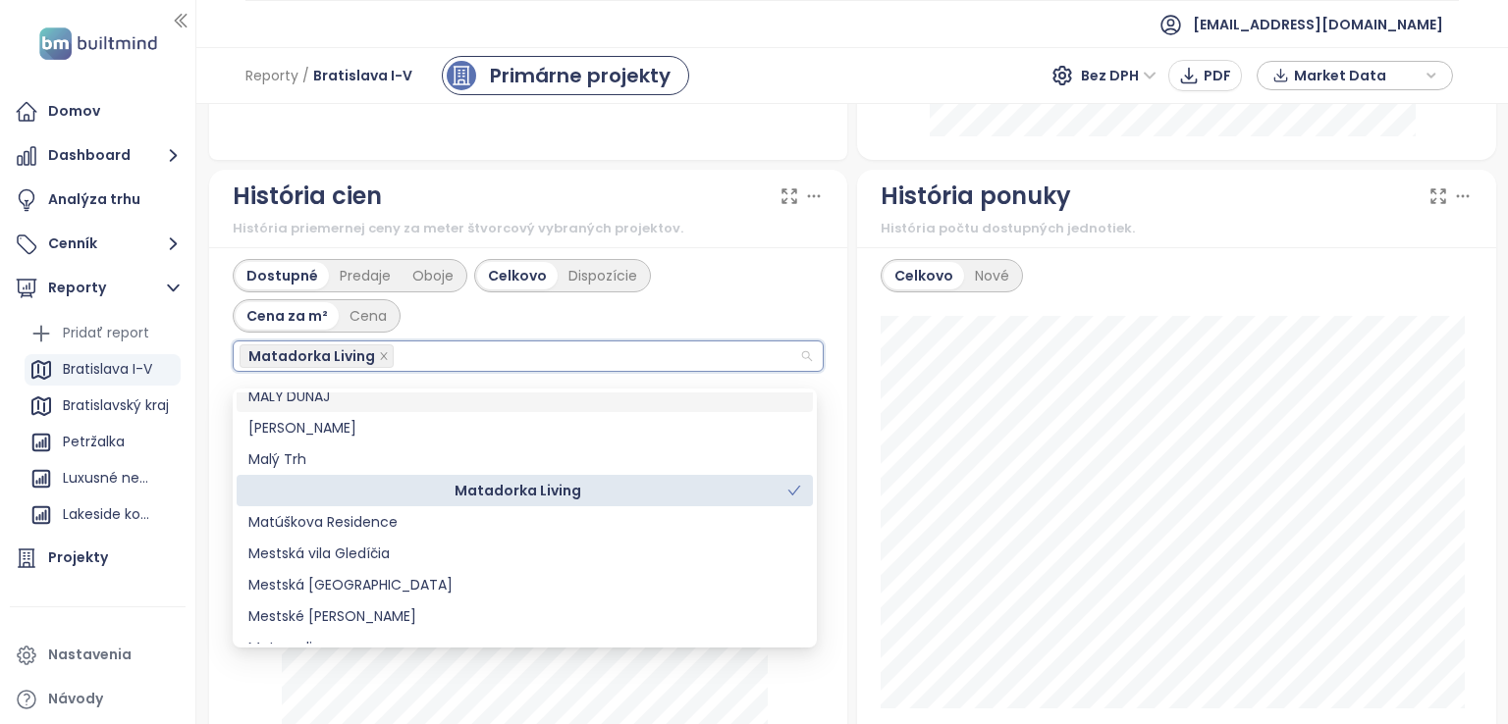
click at [774, 298] on div "Dostupné Predaje Oboje Celkovo Dispozície Cena za m² Cena Matadorka Living" at bounding box center [529, 315] width 592 height 113
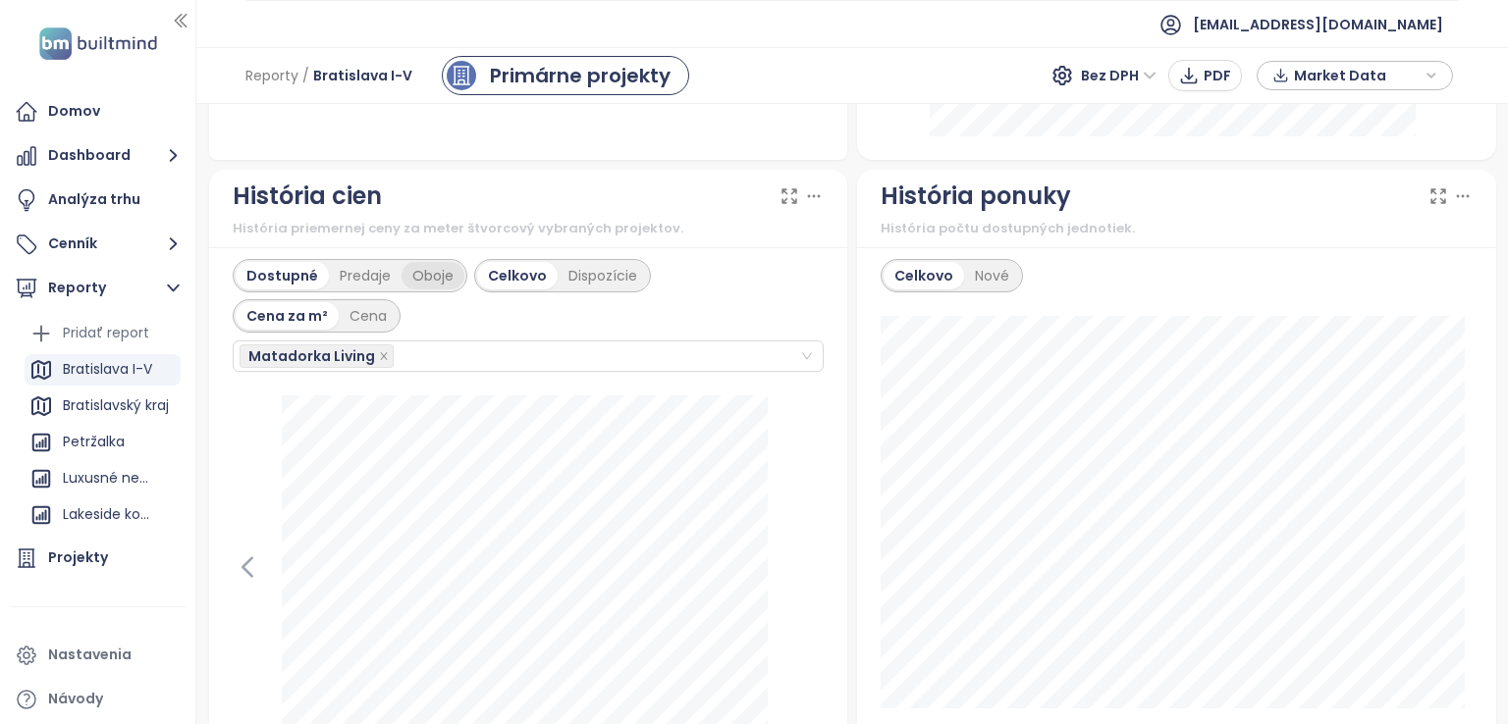
click at [425, 286] on div "Oboje" at bounding box center [432, 275] width 63 height 27
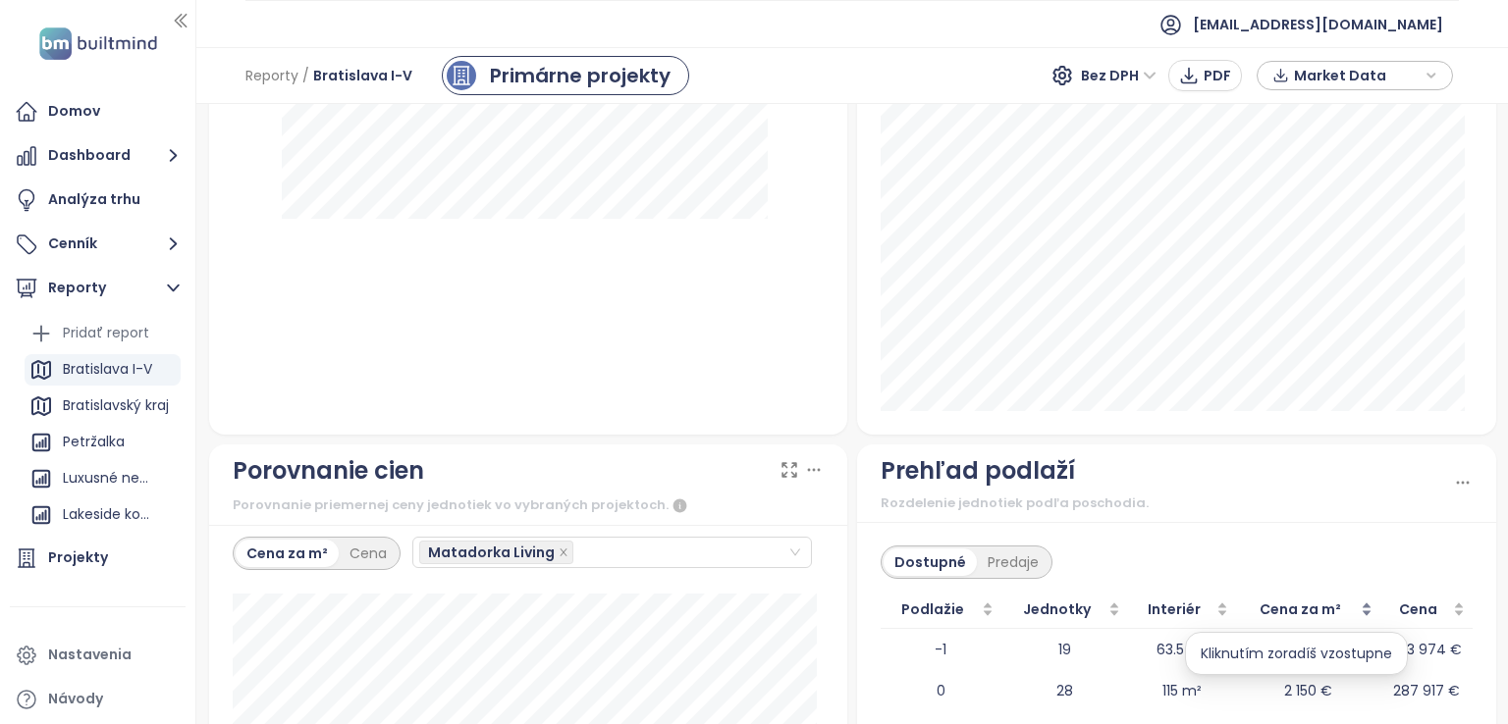
scroll to position [2630, 0]
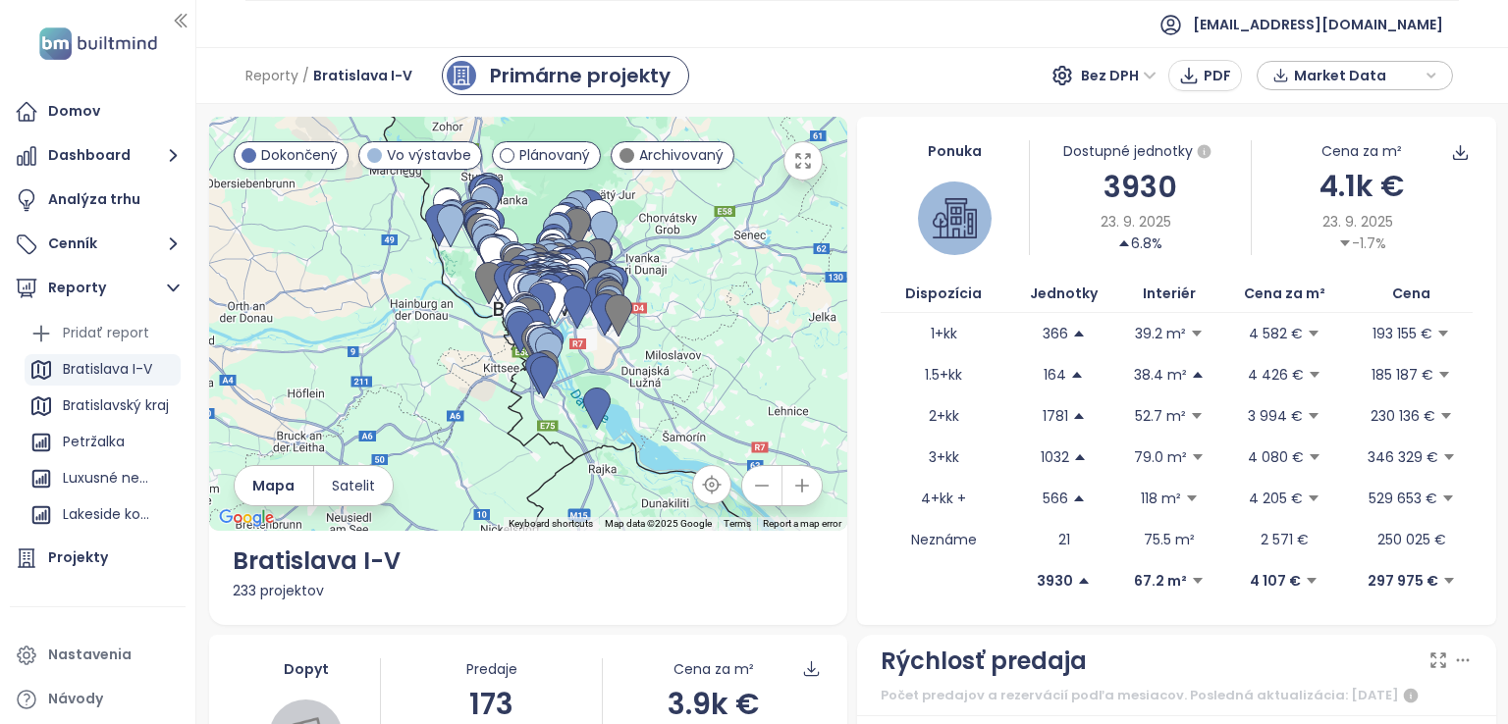
scroll to position [2630, 0]
